Goal: Task Accomplishment & Management: Use online tool/utility

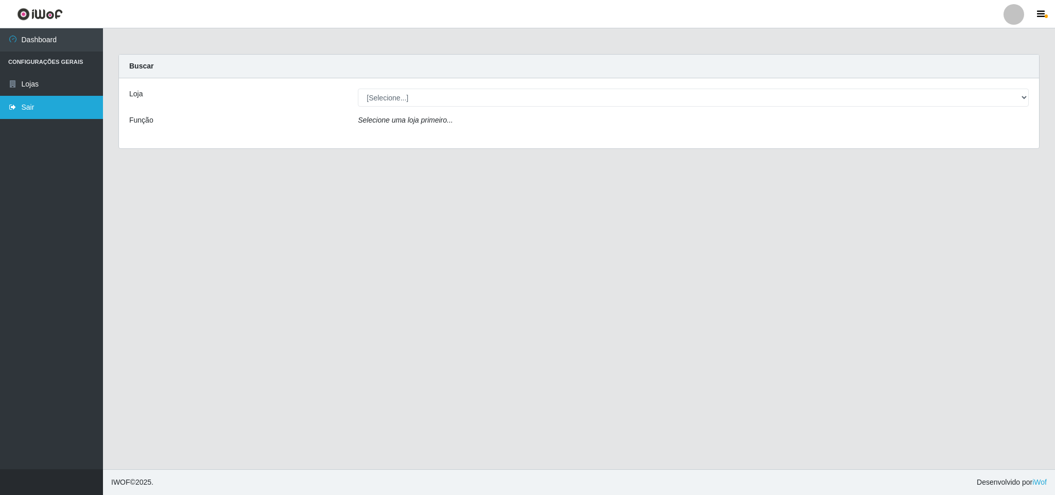
click at [31, 107] on link "Sair" at bounding box center [51, 107] width 103 height 23
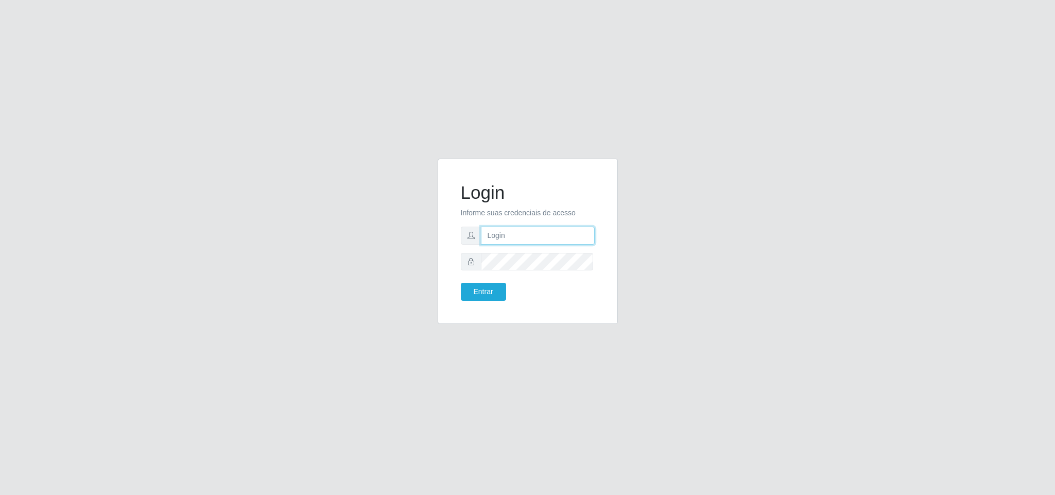
type input "marciel@bemaisb11"
click at [476, 295] on button "Entrar" at bounding box center [483, 292] width 45 height 18
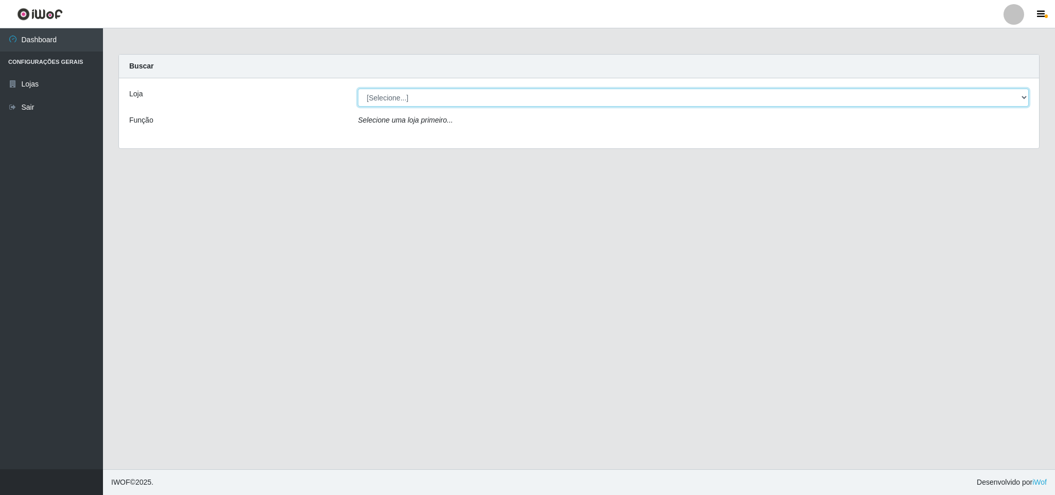
click at [628, 97] on select "[Selecione...] Bemais Supermercados - B11 Manaíra" at bounding box center [693, 98] width 671 height 18
select select "409"
click at [358, 89] on select "[Selecione...] Bemais Supermercados - B11 Manaíra" at bounding box center [693, 98] width 671 height 18
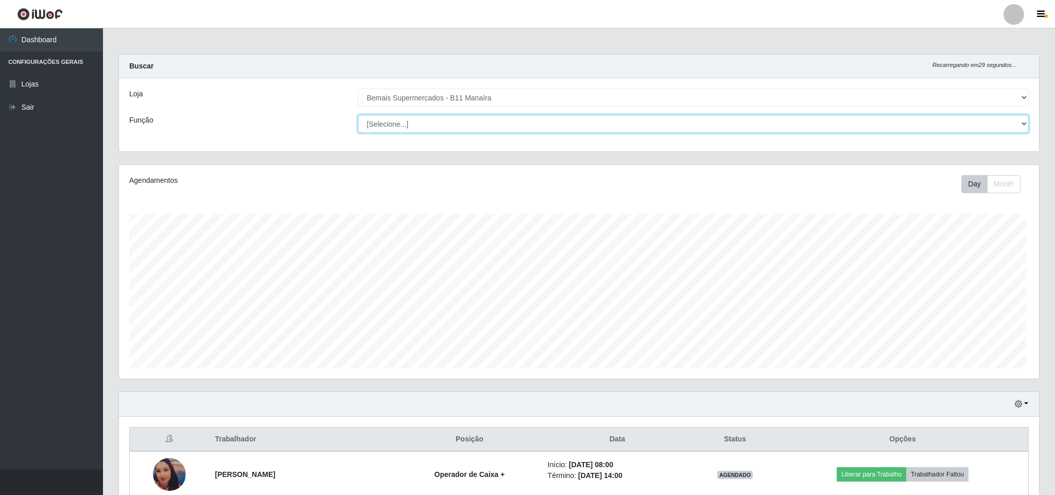
click at [601, 129] on select "[Selecione...] ASG ASG + ASG ++ Auxiliar de Estacionamento Auxiliar de Estacion…" at bounding box center [693, 124] width 671 height 18
click at [301, 197] on div "Agendamentos Day Month" at bounding box center [578, 272] width 918 height 214
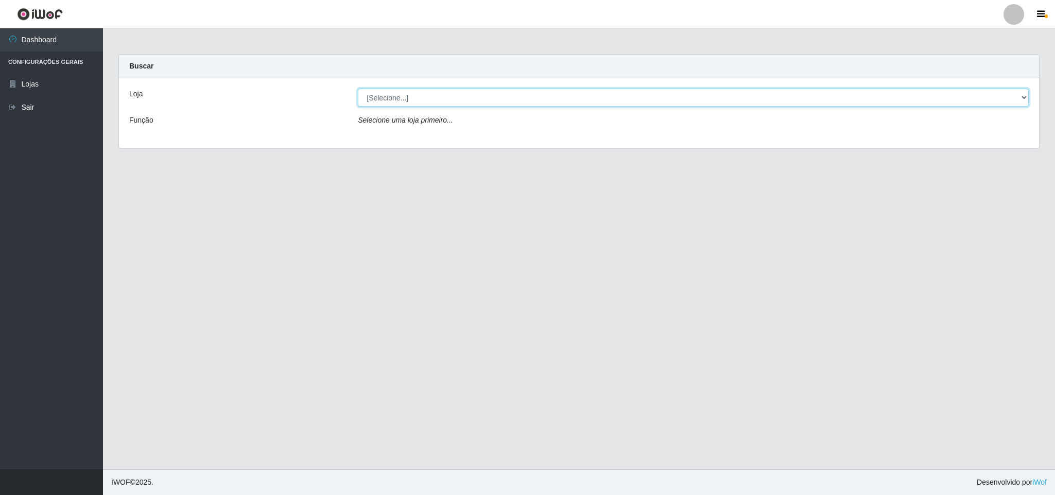
click at [459, 100] on select "[Selecione...] Bemais Supermercados - B11 Manaíra" at bounding box center [693, 98] width 671 height 18
select select "409"
click at [358, 89] on select "[Selecione...] Bemais Supermercados - B11 Manaíra" at bounding box center [693, 98] width 671 height 18
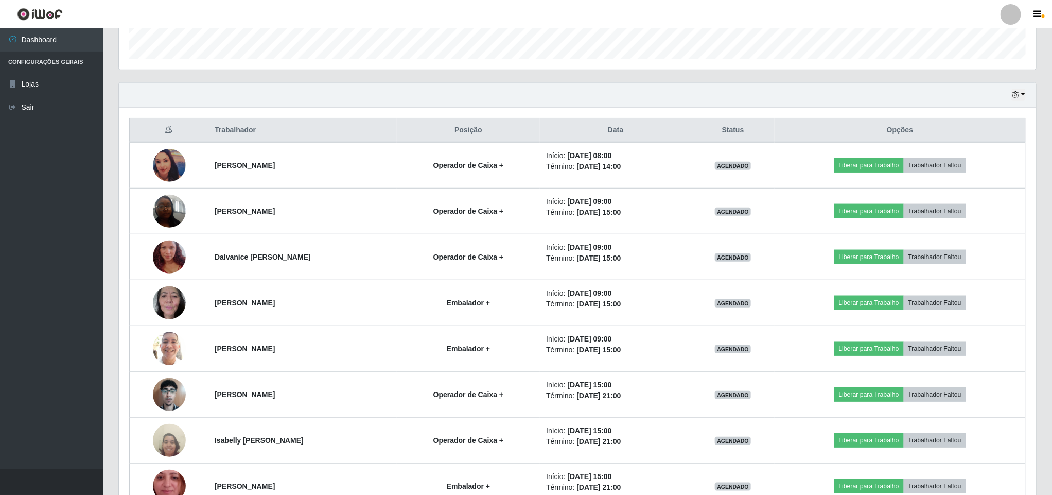
scroll to position [312, 0]
